Goal: Book appointment/travel/reservation

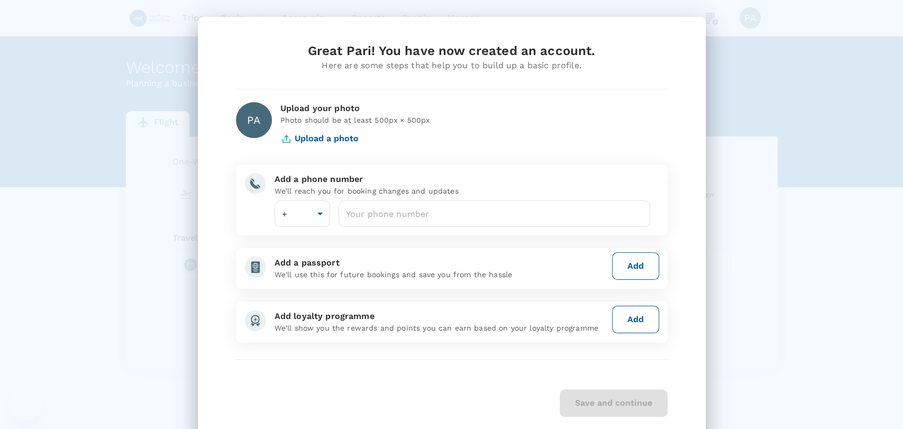
scroll to position [25, 0]
